Goal: Task Accomplishment & Management: Manage account settings

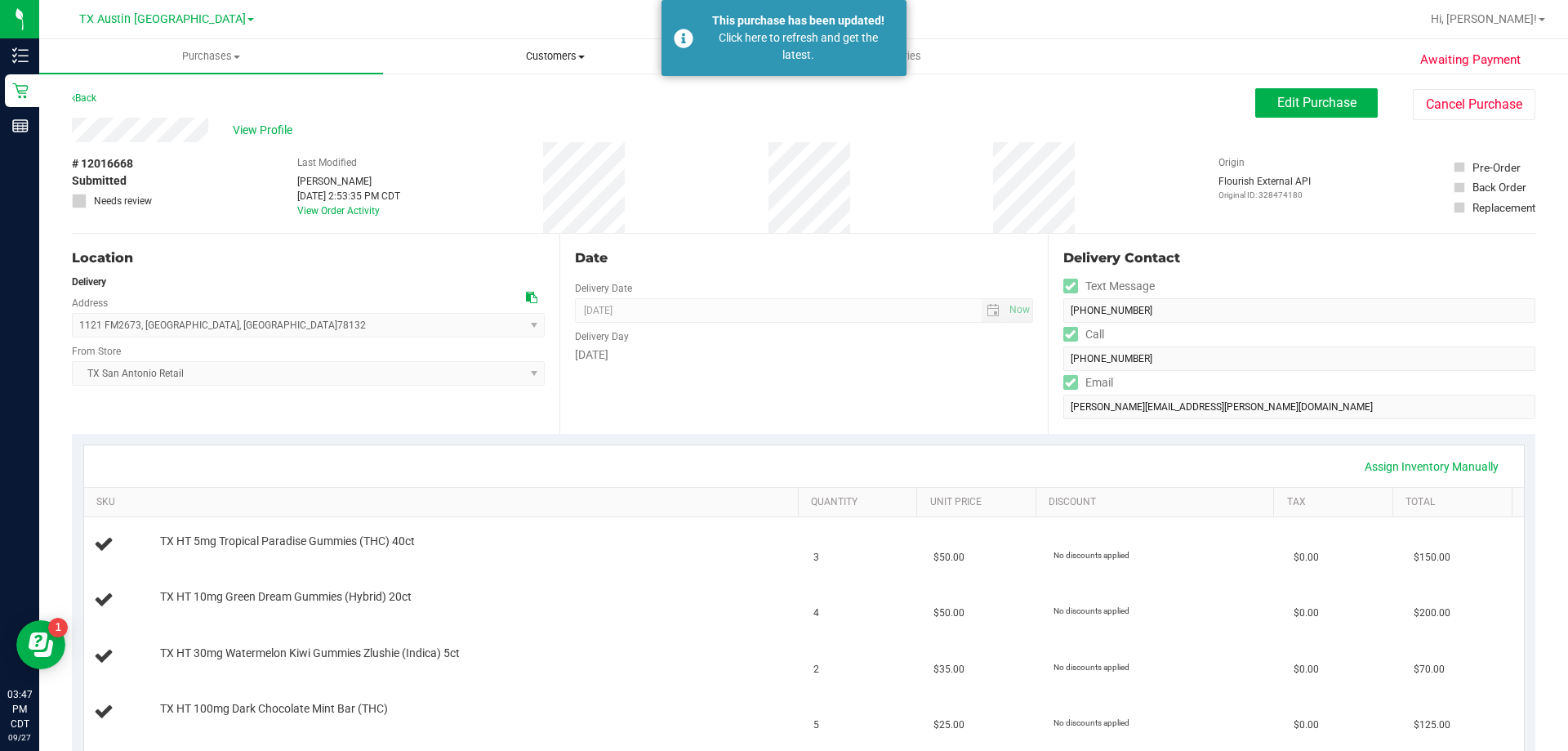
scroll to position [654, 0]
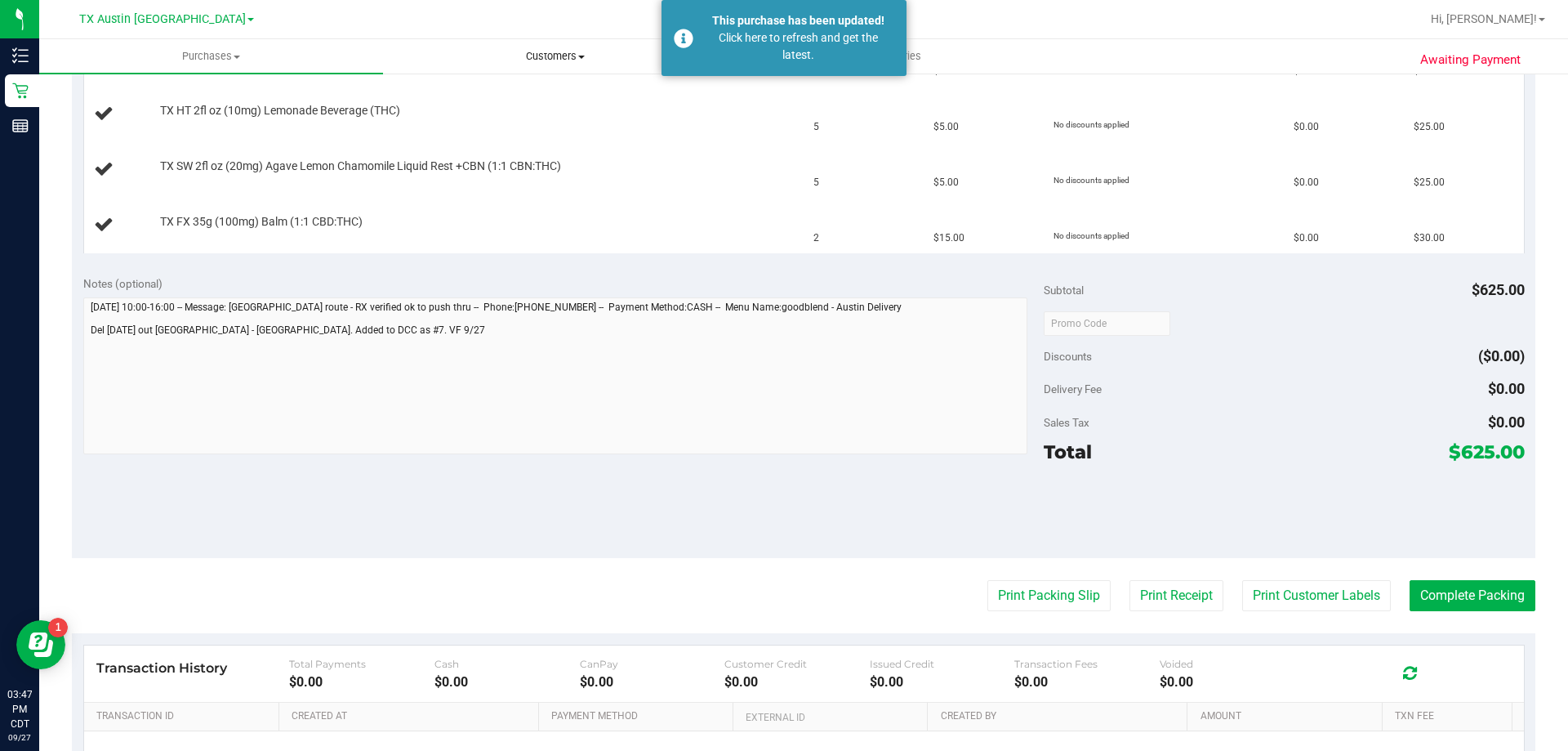
click at [555, 53] on span "Customers" at bounding box center [554, 57] width 342 height 15
click at [540, 101] on li "All customers" at bounding box center [554, 99] width 344 height 20
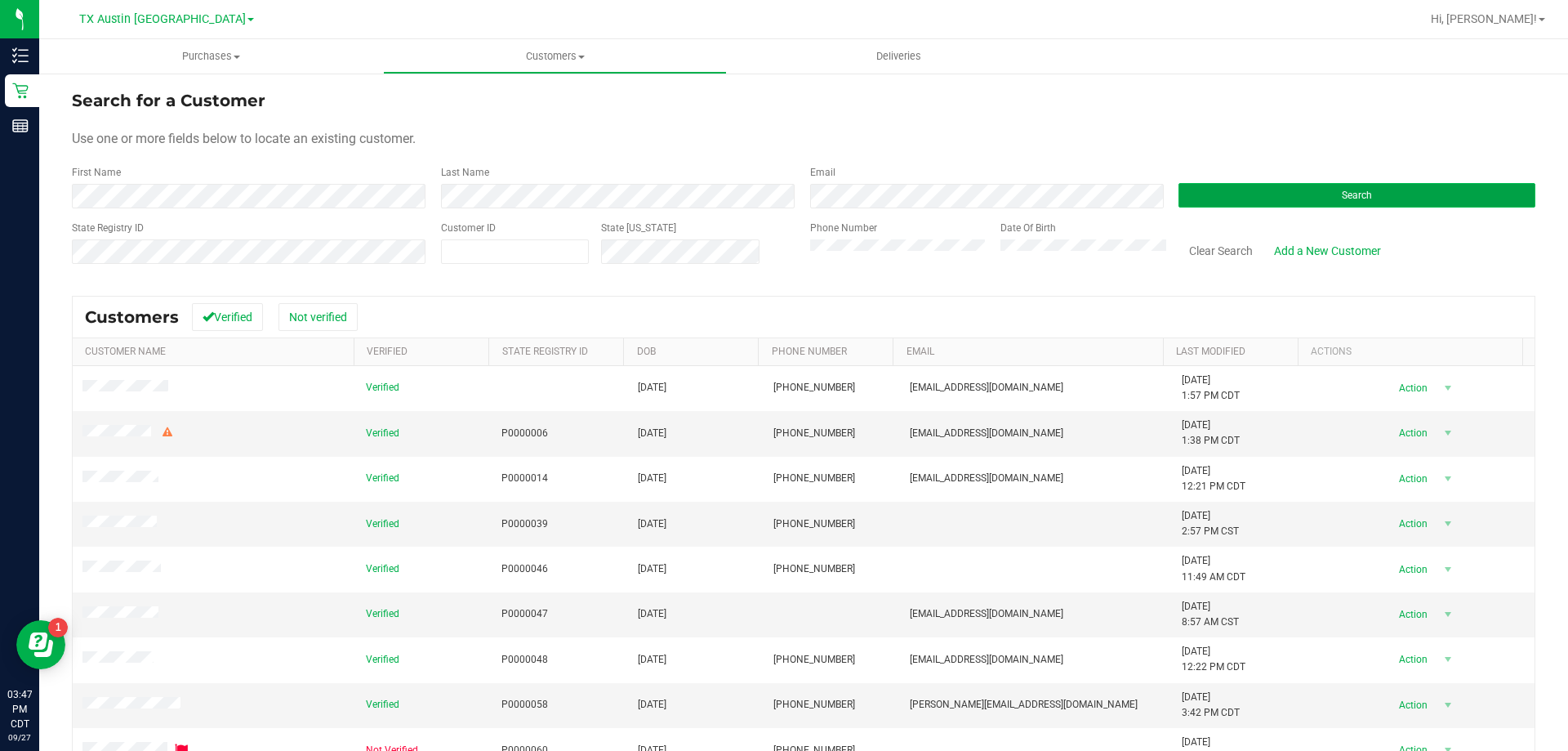
click at [1282, 193] on button "Search" at bounding box center [1357, 195] width 357 height 24
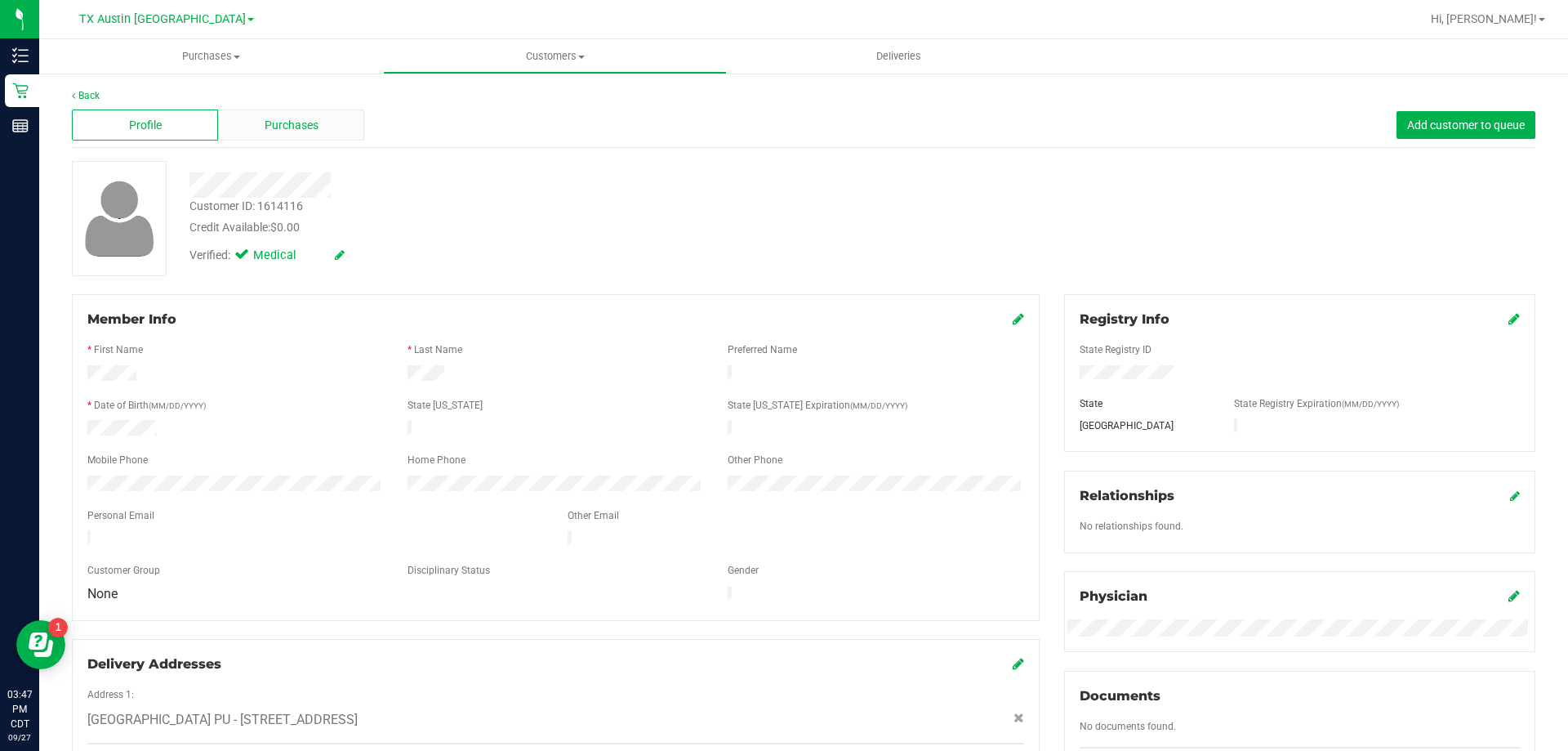
click at [334, 125] on div "Purchases" at bounding box center [291, 125] width 146 height 31
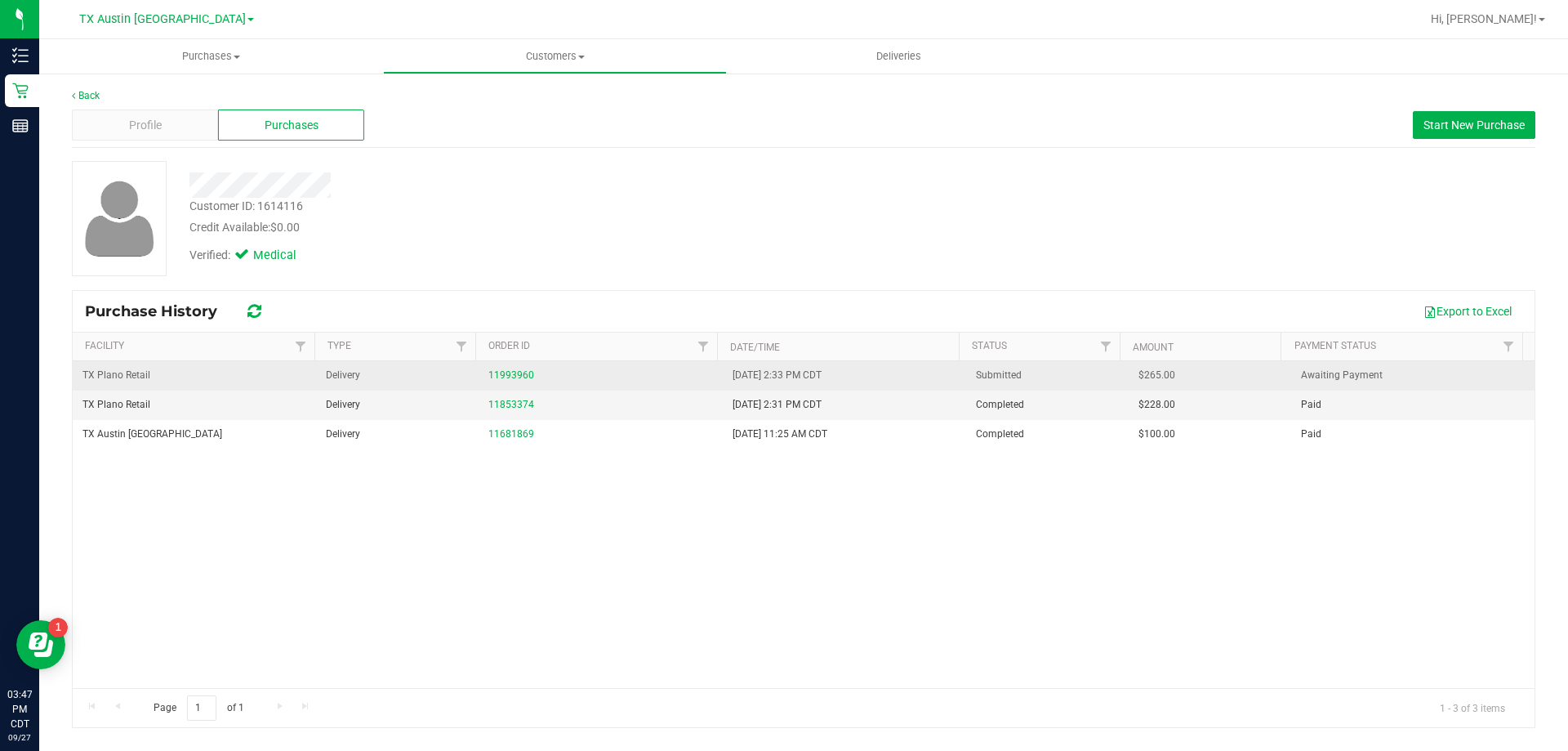
click at [515, 369] on div "11993960" at bounding box center [600, 376] width 224 height 16
click at [504, 377] on link "11993960" at bounding box center [511, 376] width 46 height 12
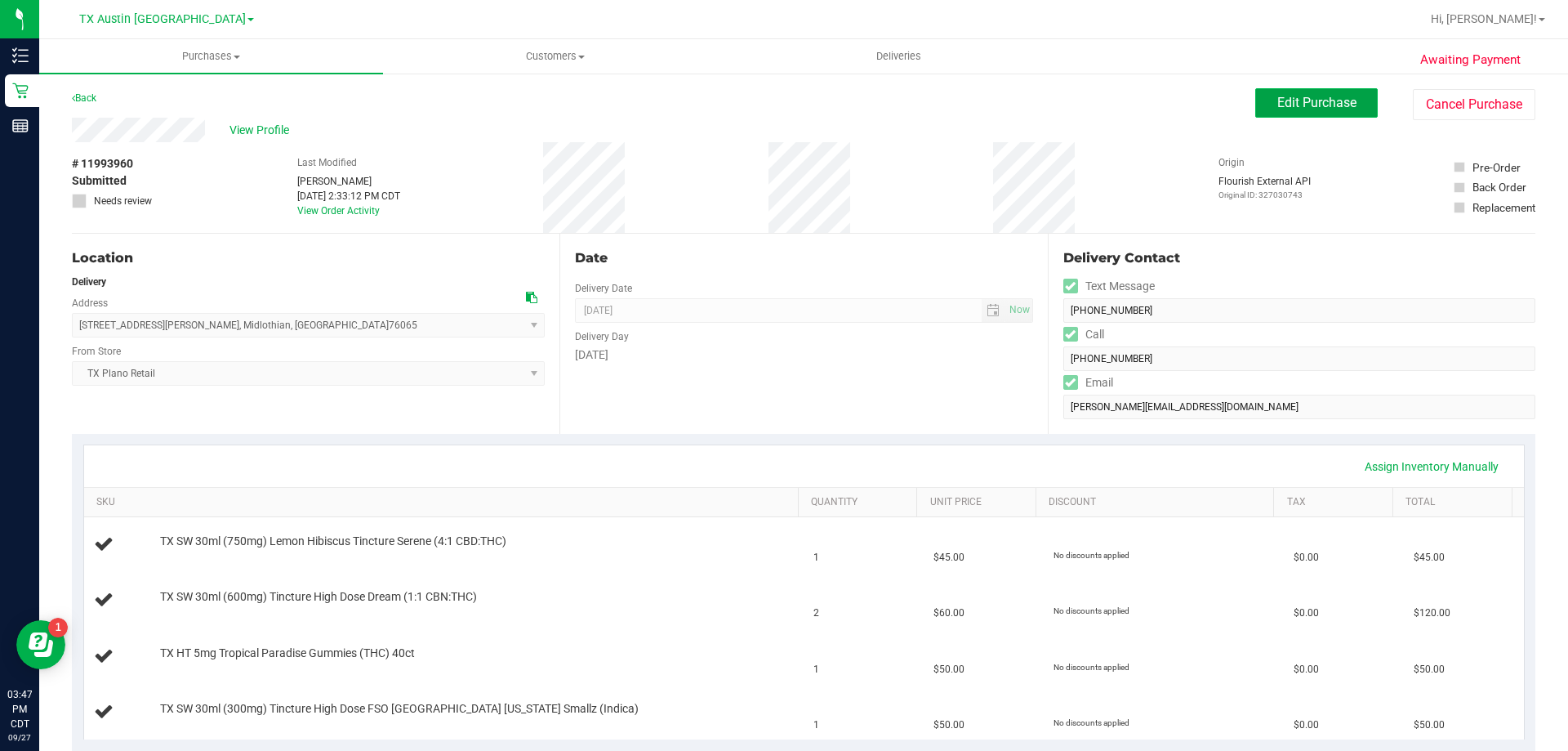
click at [1286, 103] on span "Edit Purchase" at bounding box center [1317, 102] width 79 height 16
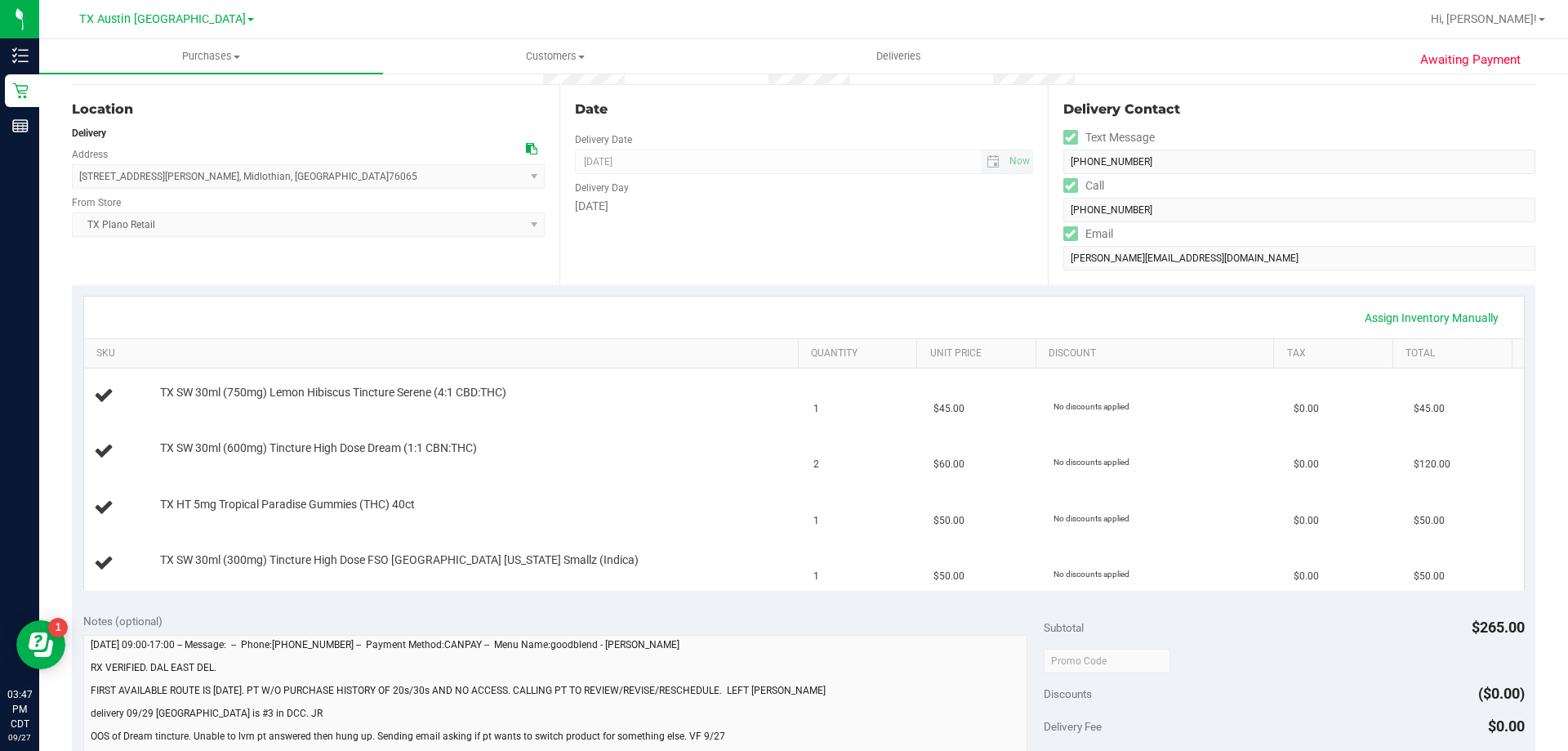
scroll to position [163, 0]
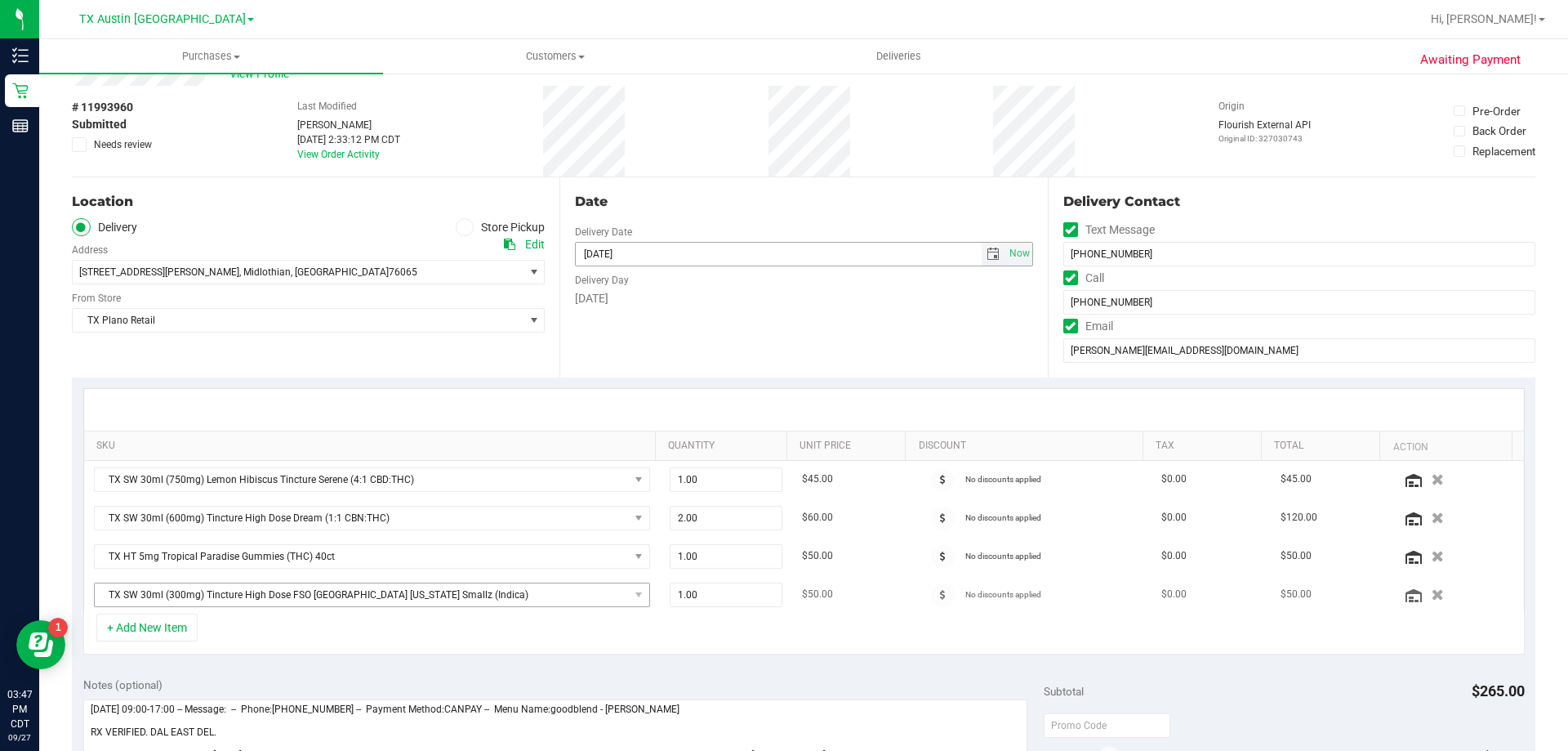
scroll to position [82, 0]
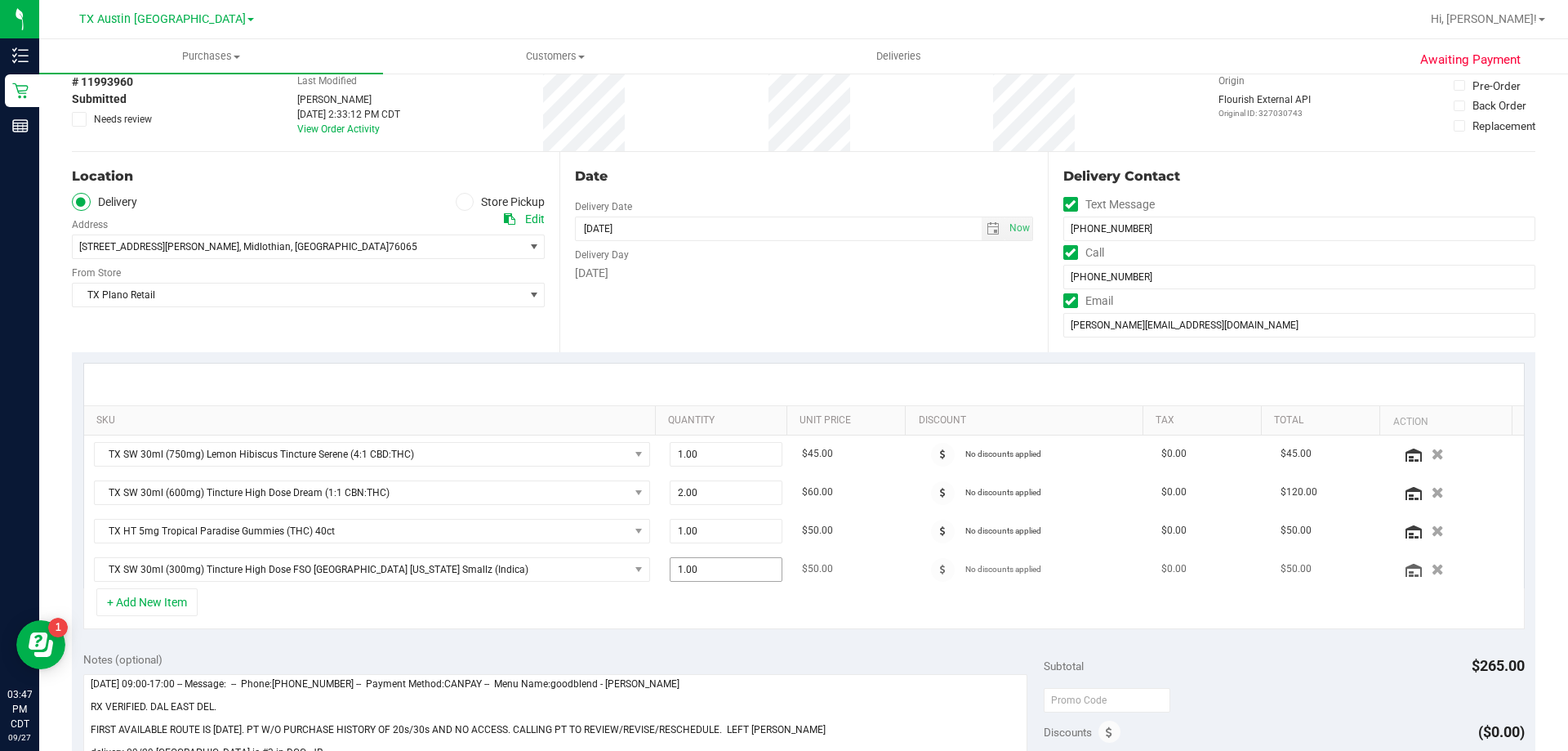
click at [712, 579] on span "1.00 1" at bounding box center [727, 569] width 113 height 24
type input "2"
type input "2.00"
click at [700, 614] on div "+ Add New Item" at bounding box center [804, 609] width 1441 height 41
click at [489, 495] on span "TX SW 30ml (600mg) Tincture High Dose Dream (1:1 CBN:THC)" at bounding box center [362, 492] width 534 height 22
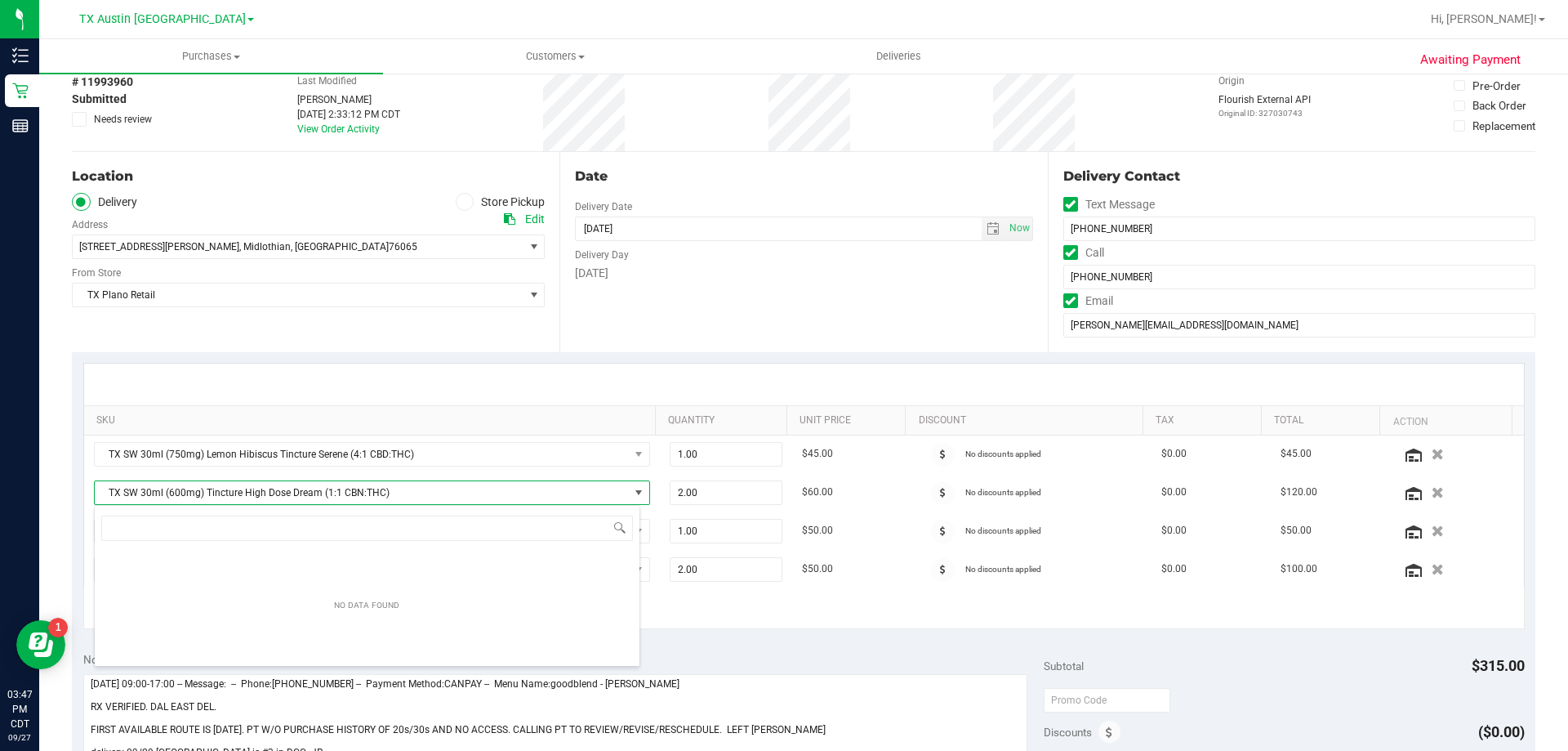
scroll to position [24, 542]
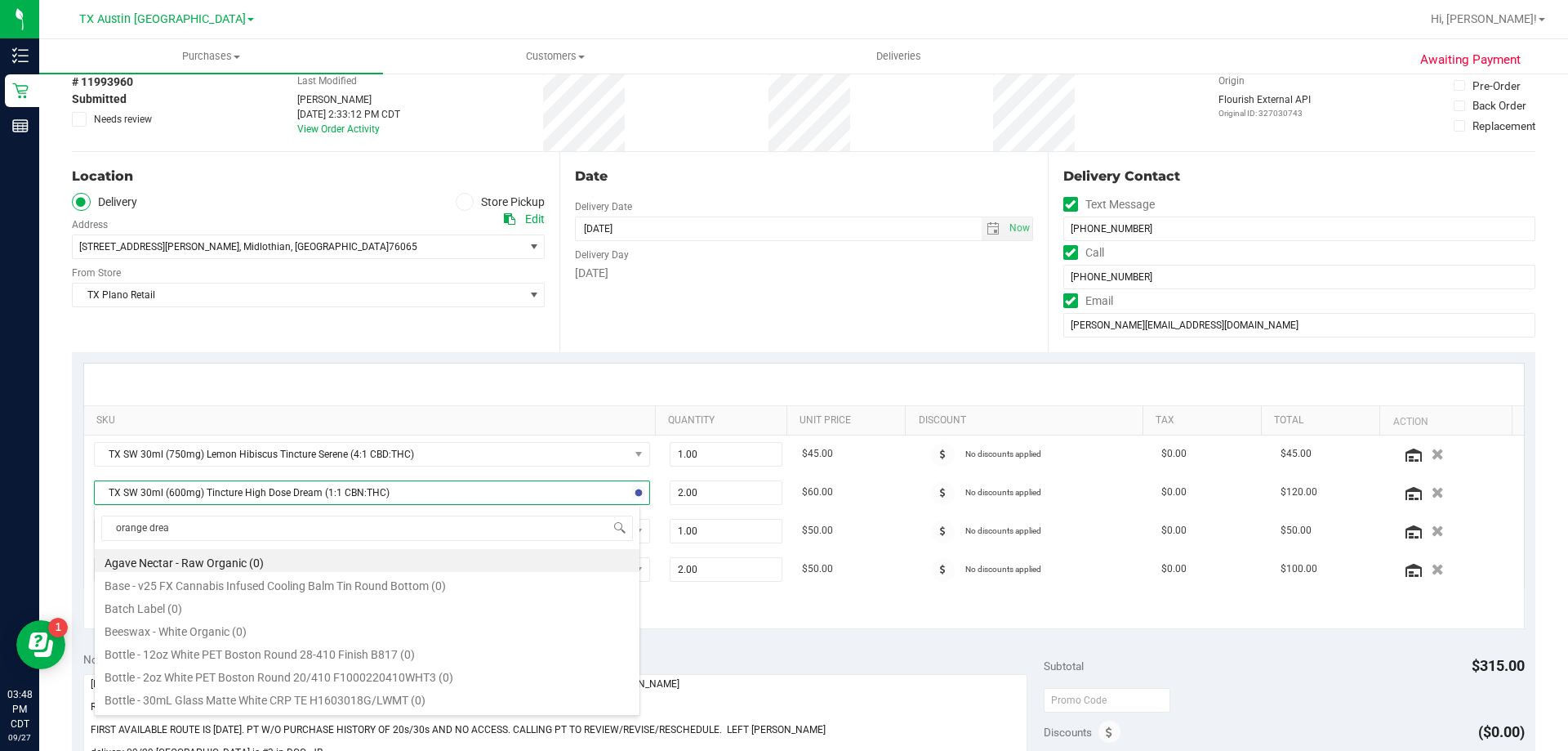
type input "orange dream"
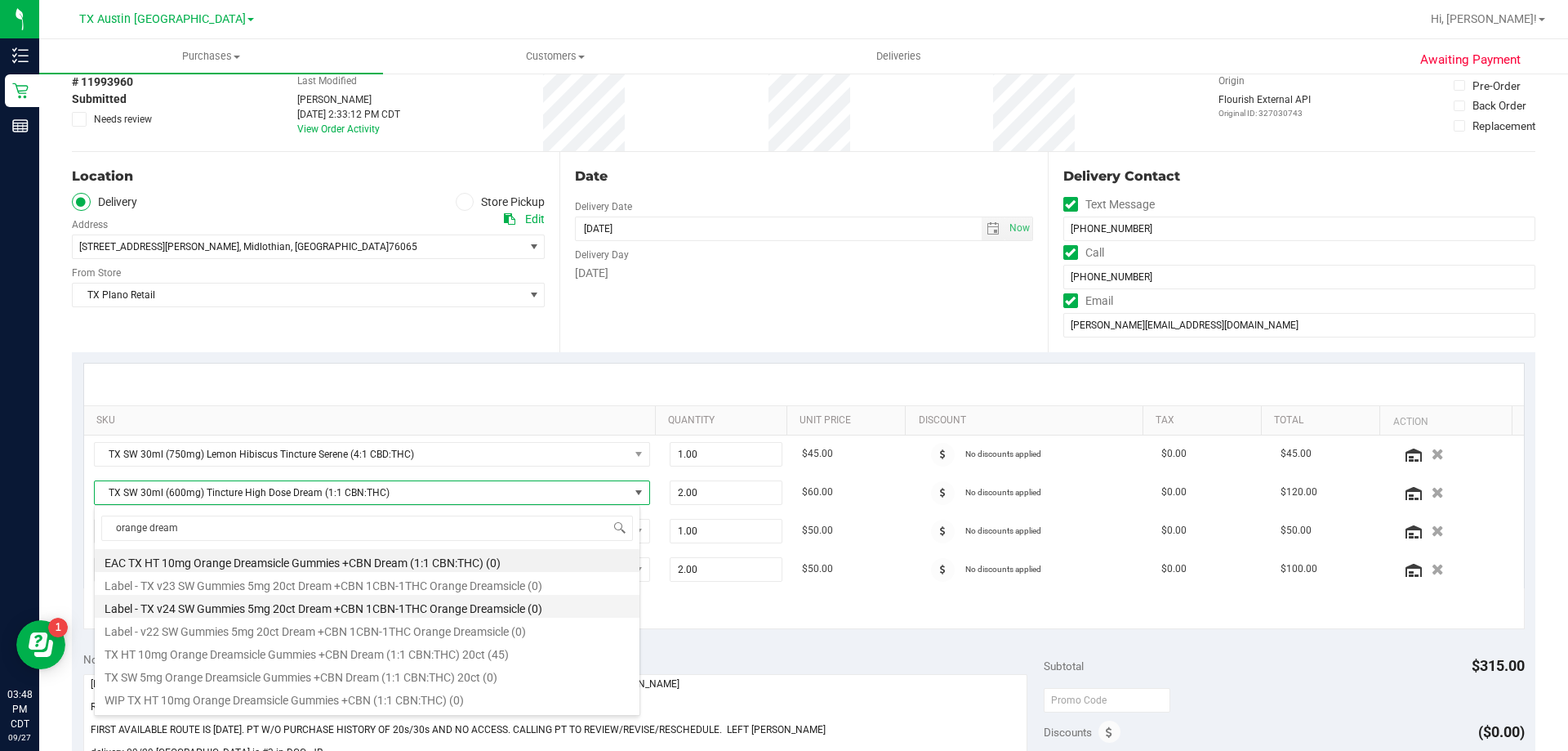
scroll to position [20, 0]
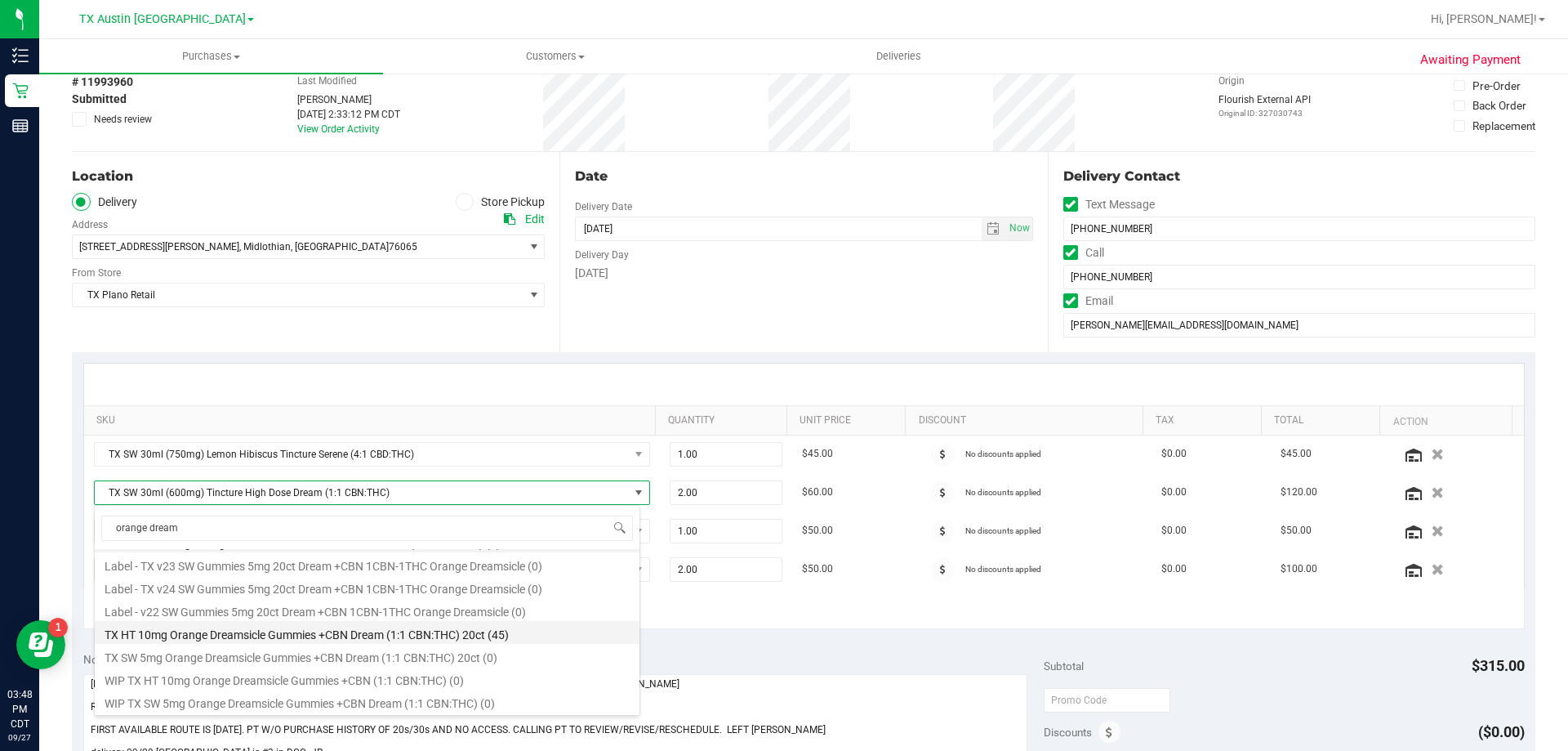
click at [430, 639] on li "TX HT 10mg Orange Dreamsicle Gummies +CBN Dream (1:1 CBN:THC) 20ct (45)" at bounding box center [367, 632] width 545 height 22
type input "1.00"
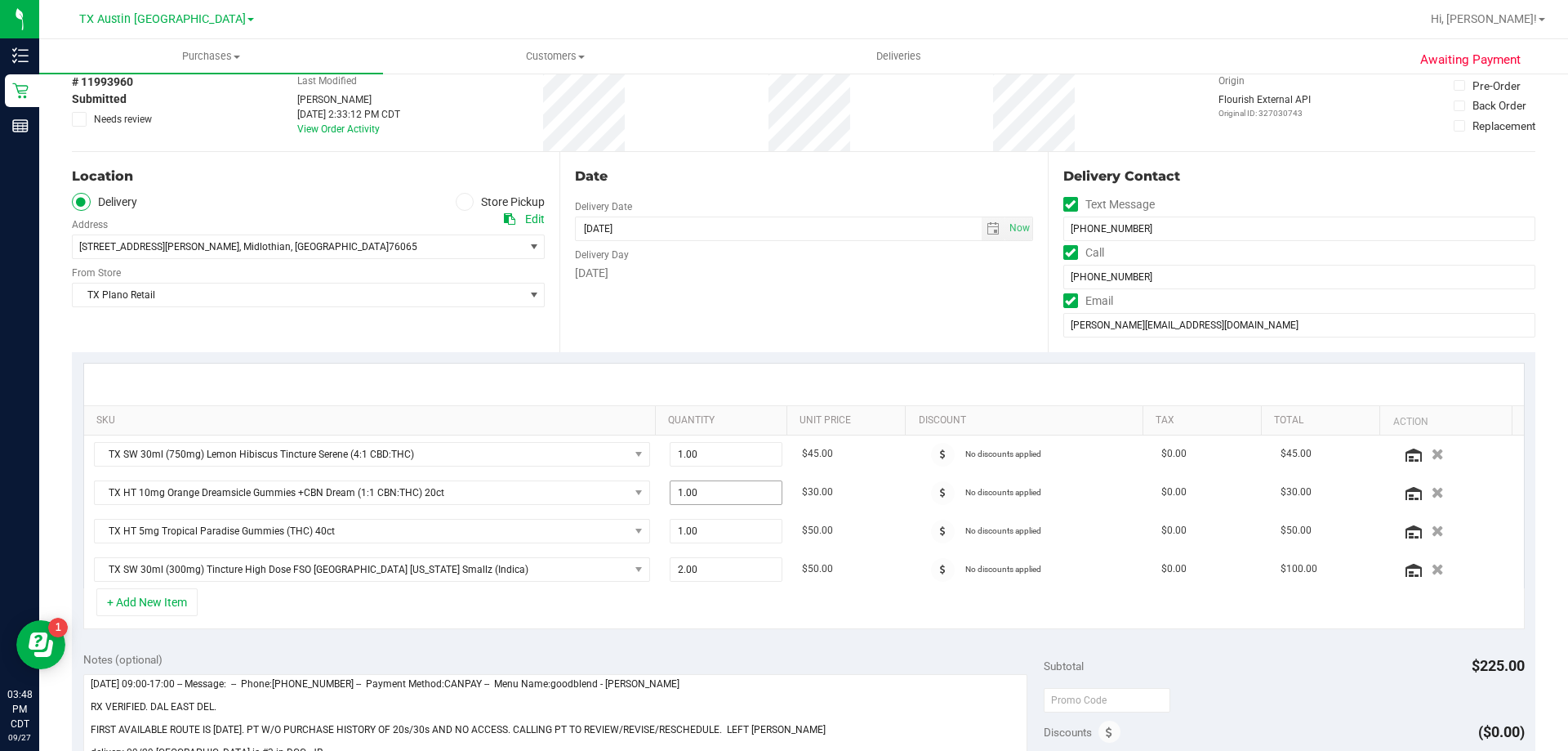
click at [705, 495] on span "1.00 1" at bounding box center [727, 492] width 113 height 24
type input "2"
type input "2.00"
click at [735, 348] on div "Date Delivery Date [DATE] Now [DATE] 08:00 AM Now Delivery Day [DATE]" at bounding box center [803, 252] width 488 height 200
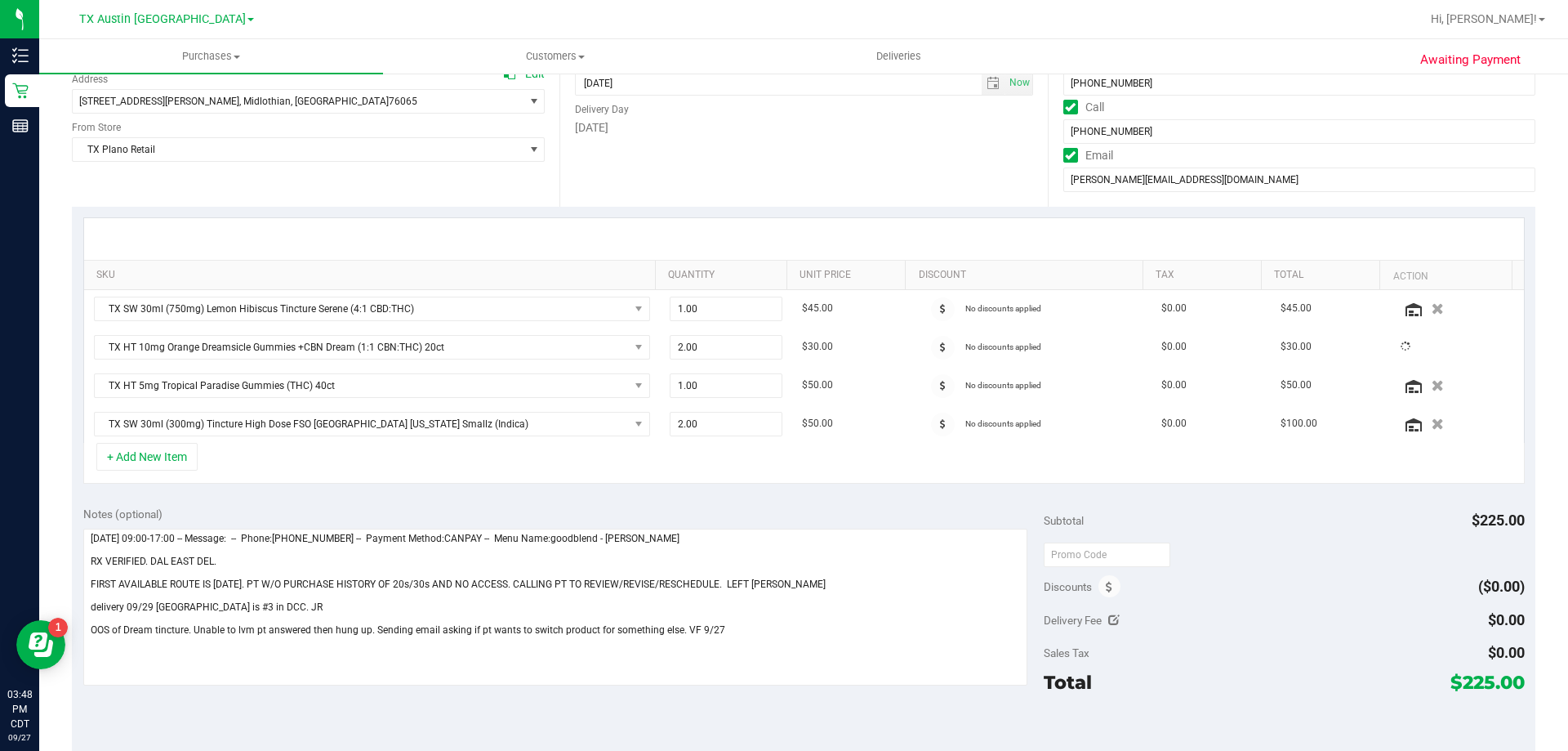
scroll to position [245, 0]
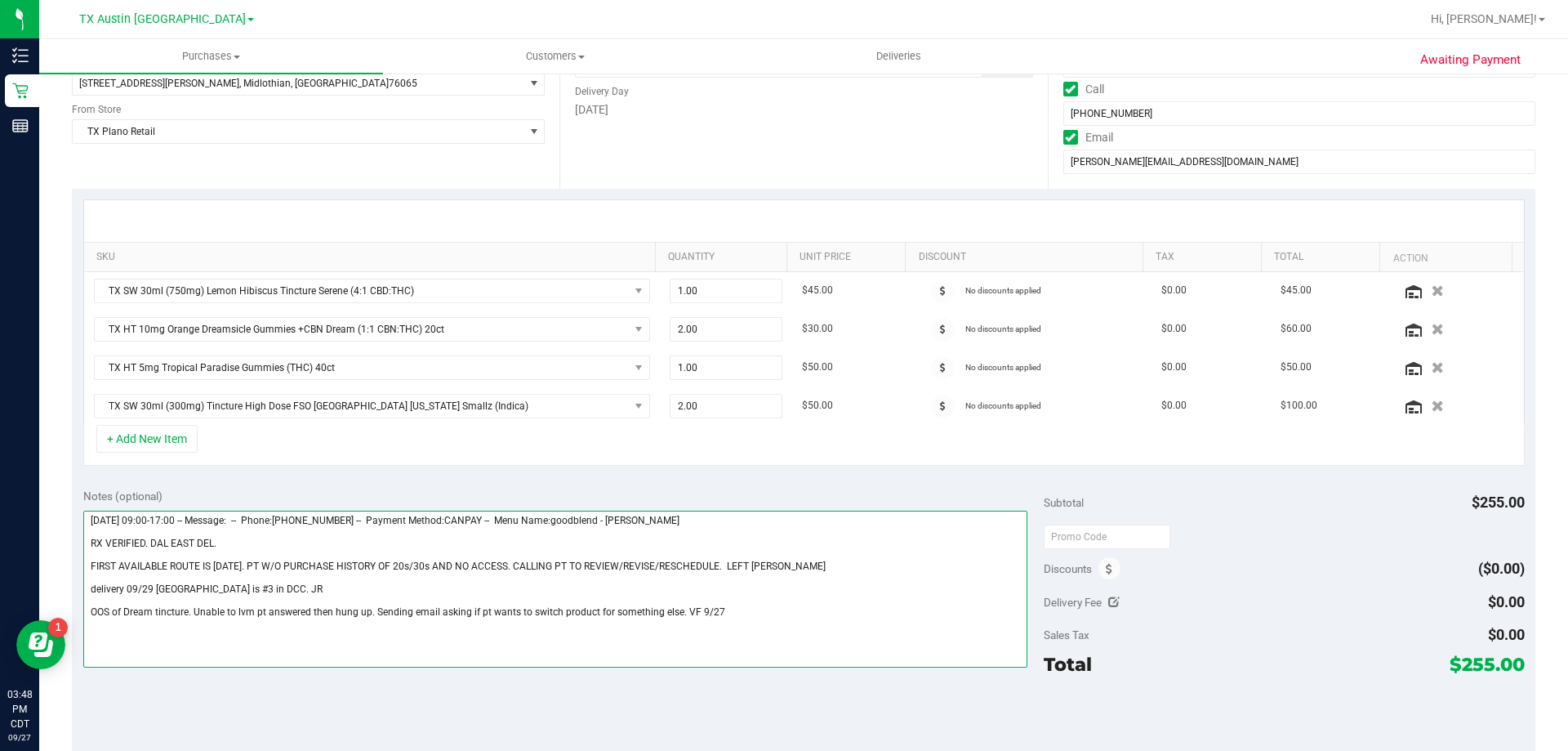
click at [728, 610] on textarea at bounding box center [556, 589] width 945 height 157
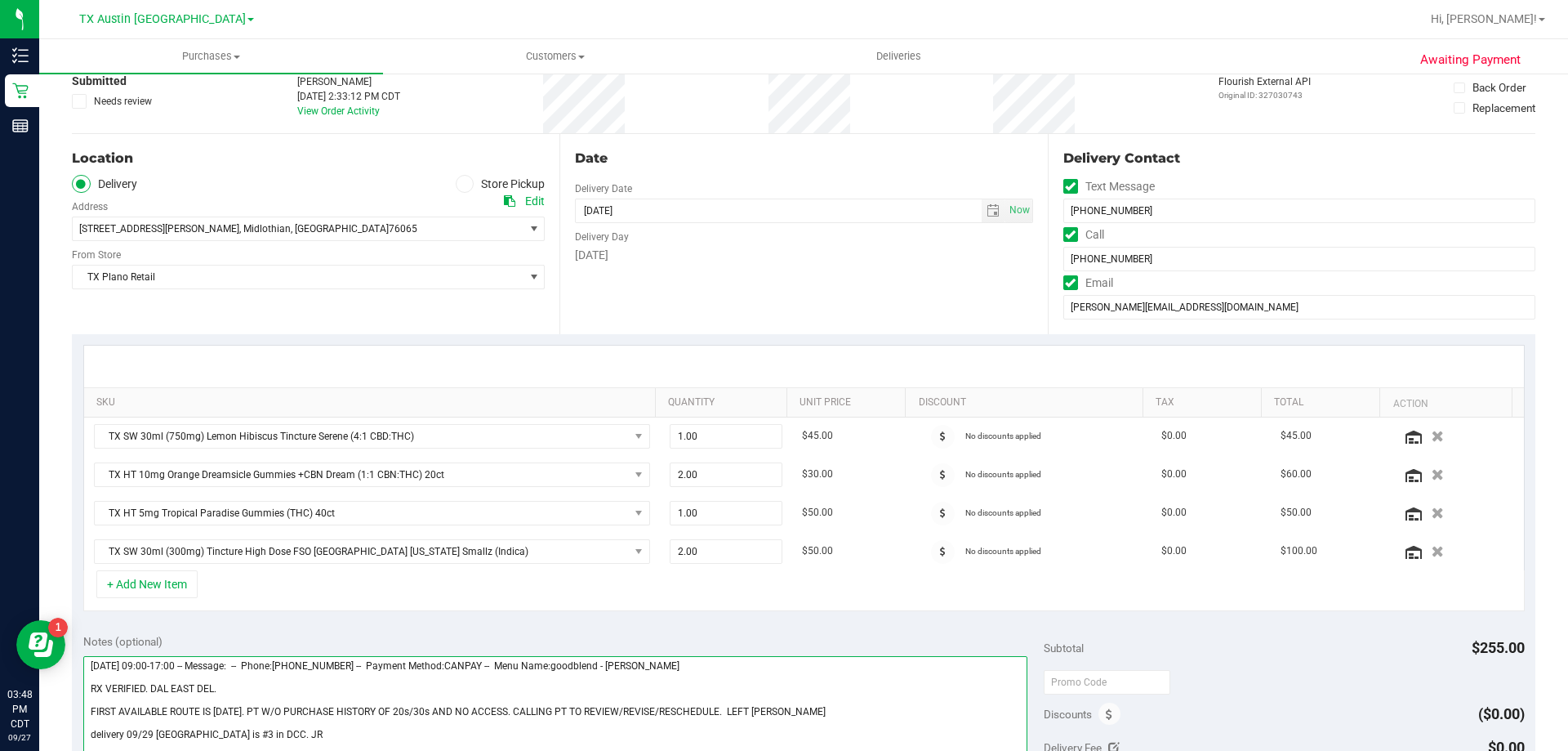
scroll to position [0, 0]
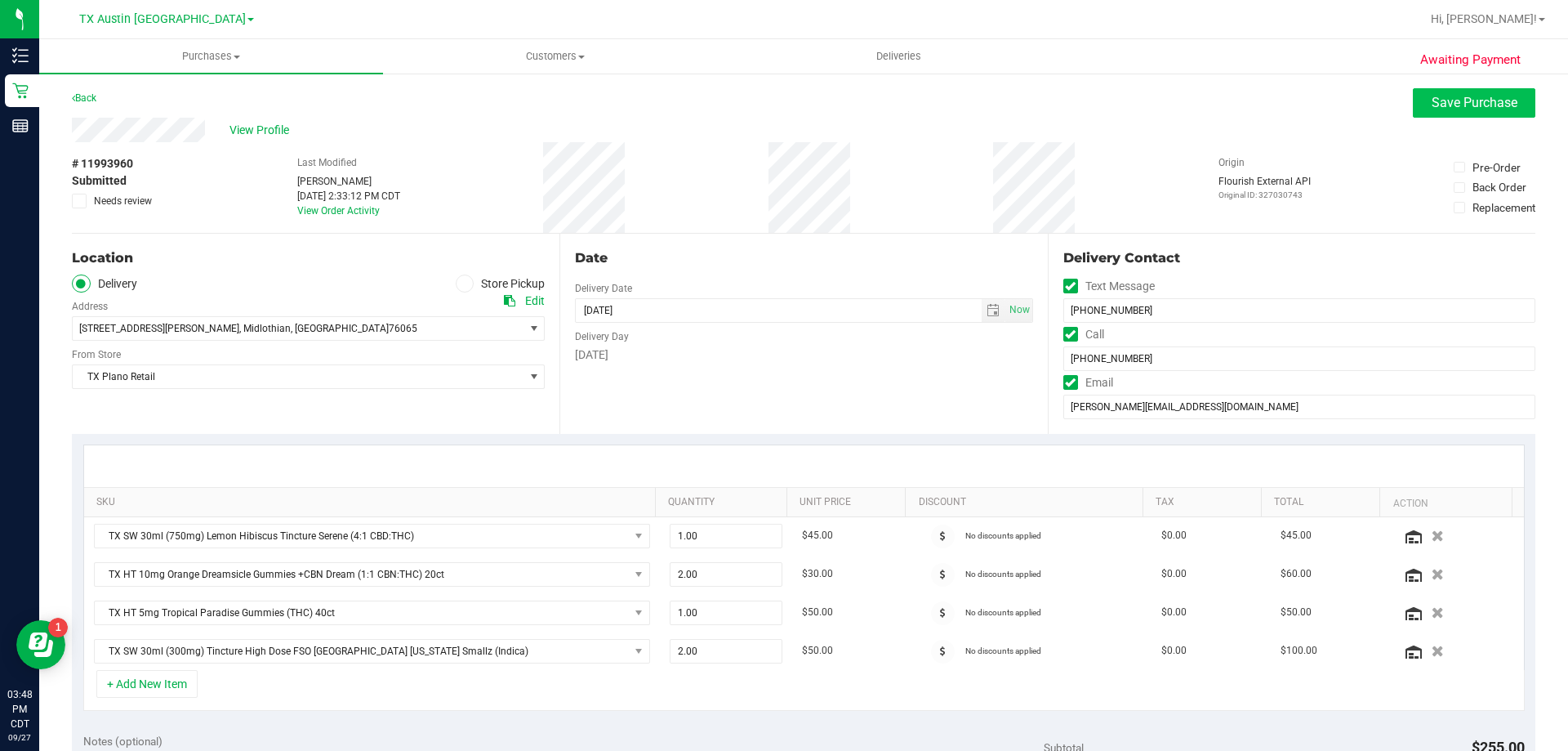
type textarea "[DATE] 09:00-17:00 -- Message: -- Phone:[PHONE_NUMBER] -- Payment Method:CANPAY…"
click at [1466, 110] on span "Save Purchase" at bounding box center [1474, 102] width 86 height 16
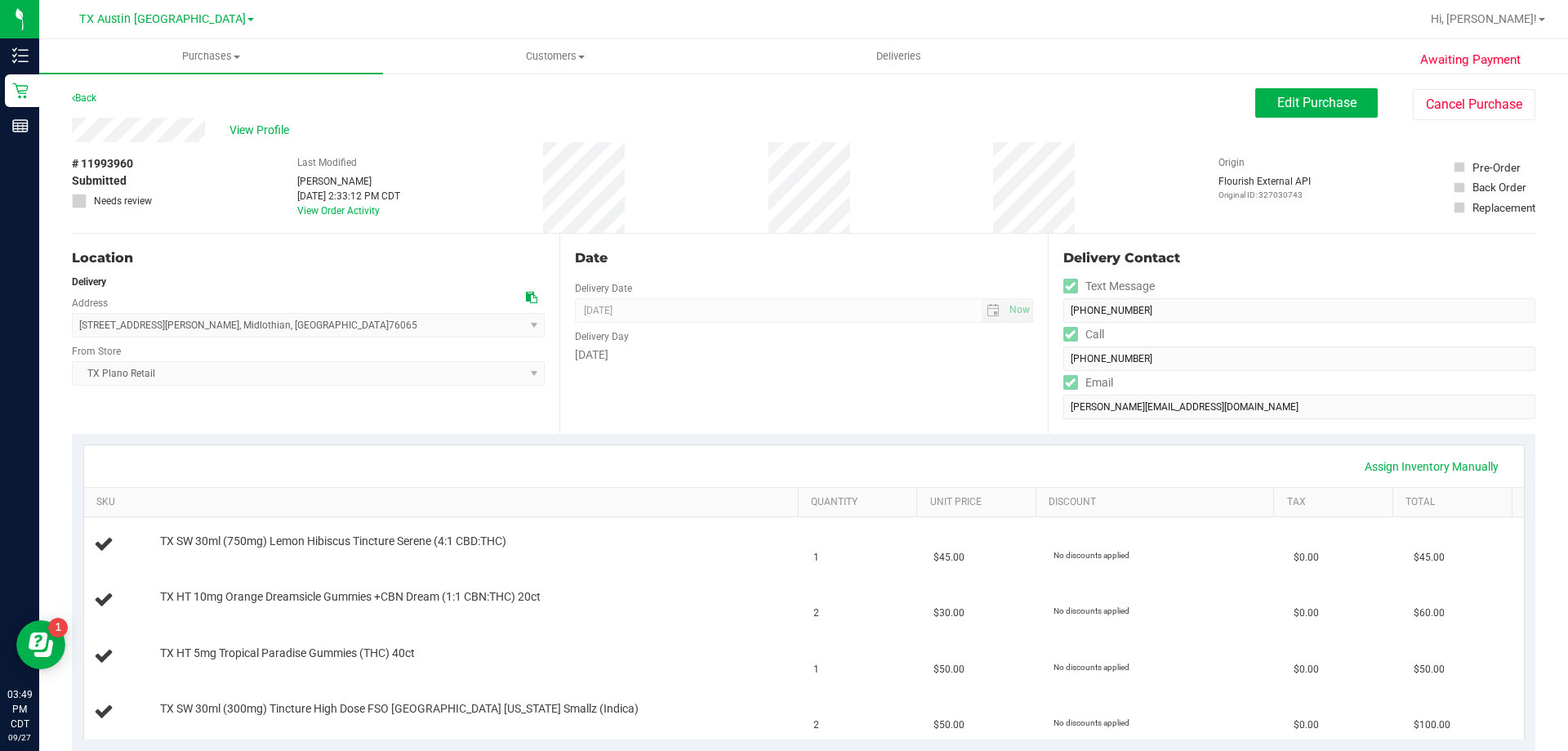
scroll to position [327, 0]
